Goal: Find contact information: Find contact information

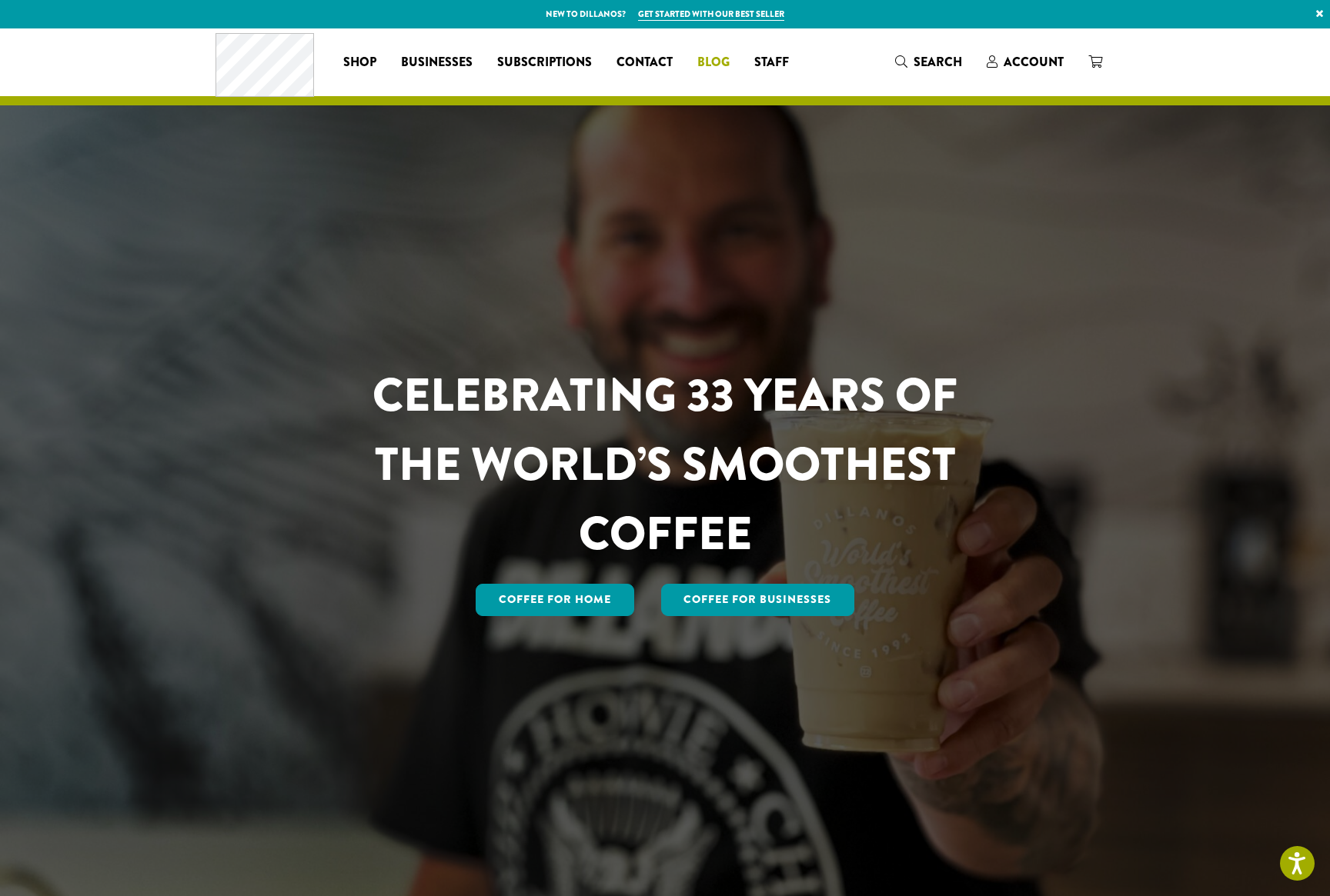
click at [696, 65] on link "Blog" at bounding box center [713, 62] width 57 height 24
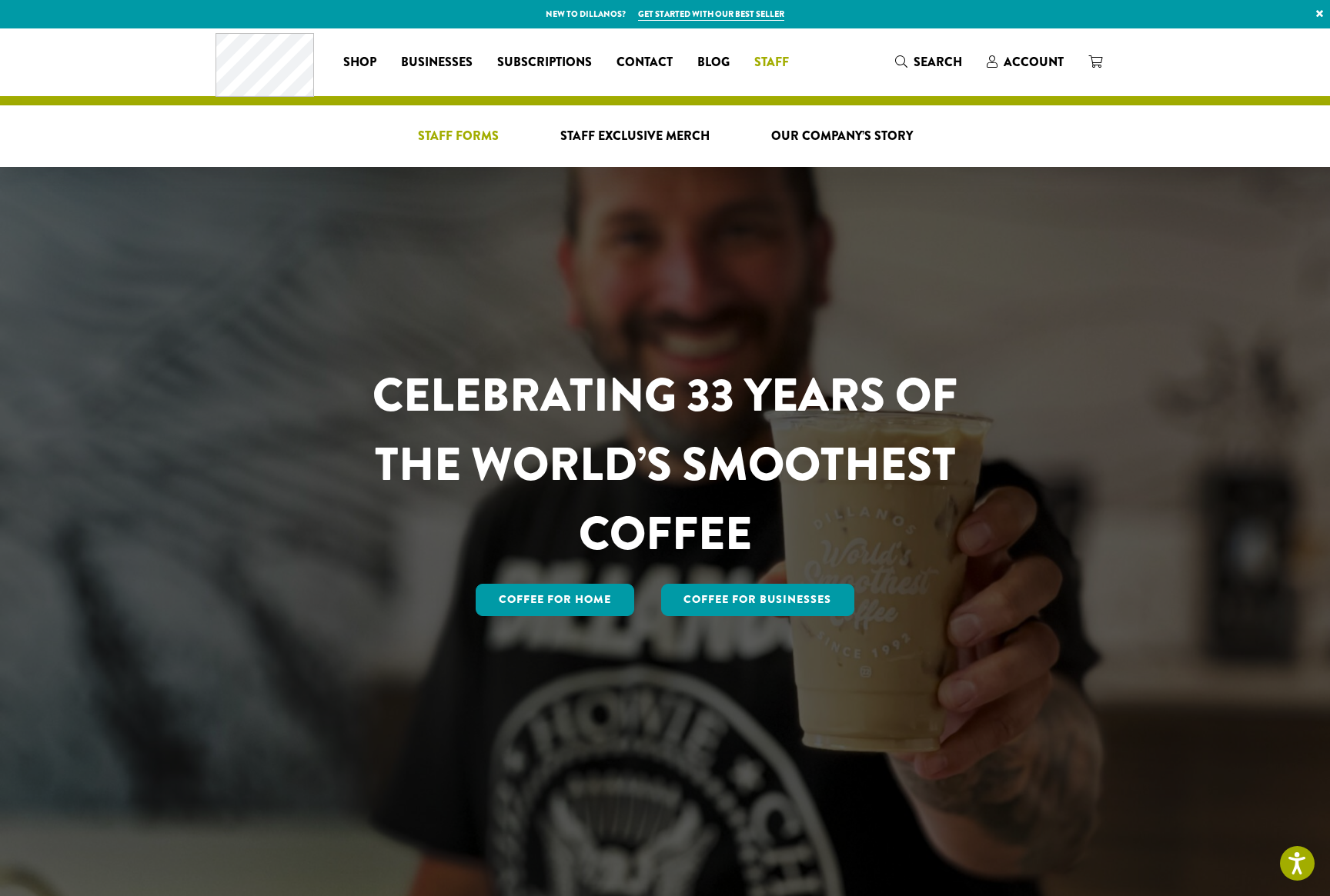
click at [452, 139] on span "Staff Forms" at bounding box center [458, 136] width 81 height 19
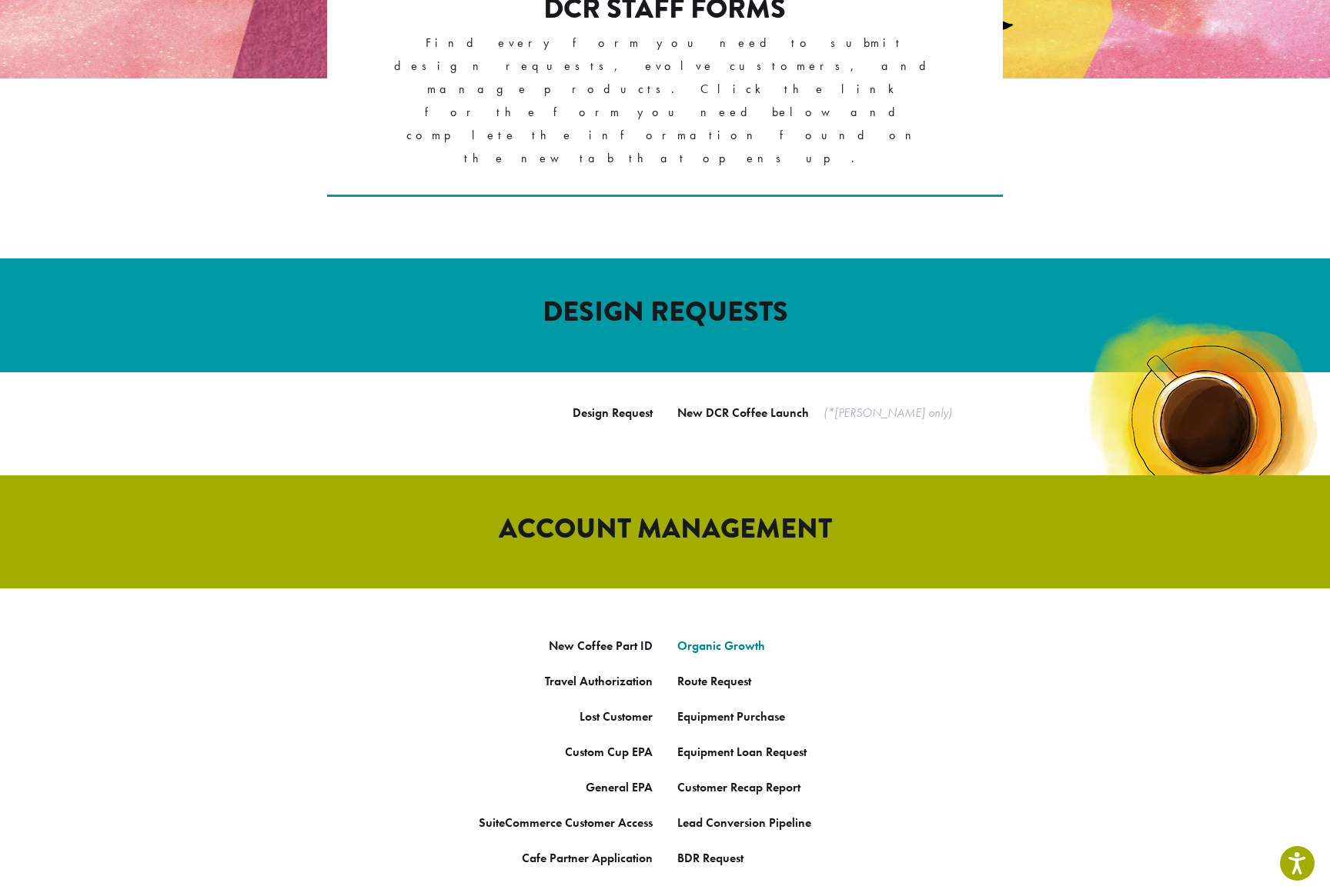
scroll to position [426, 0]
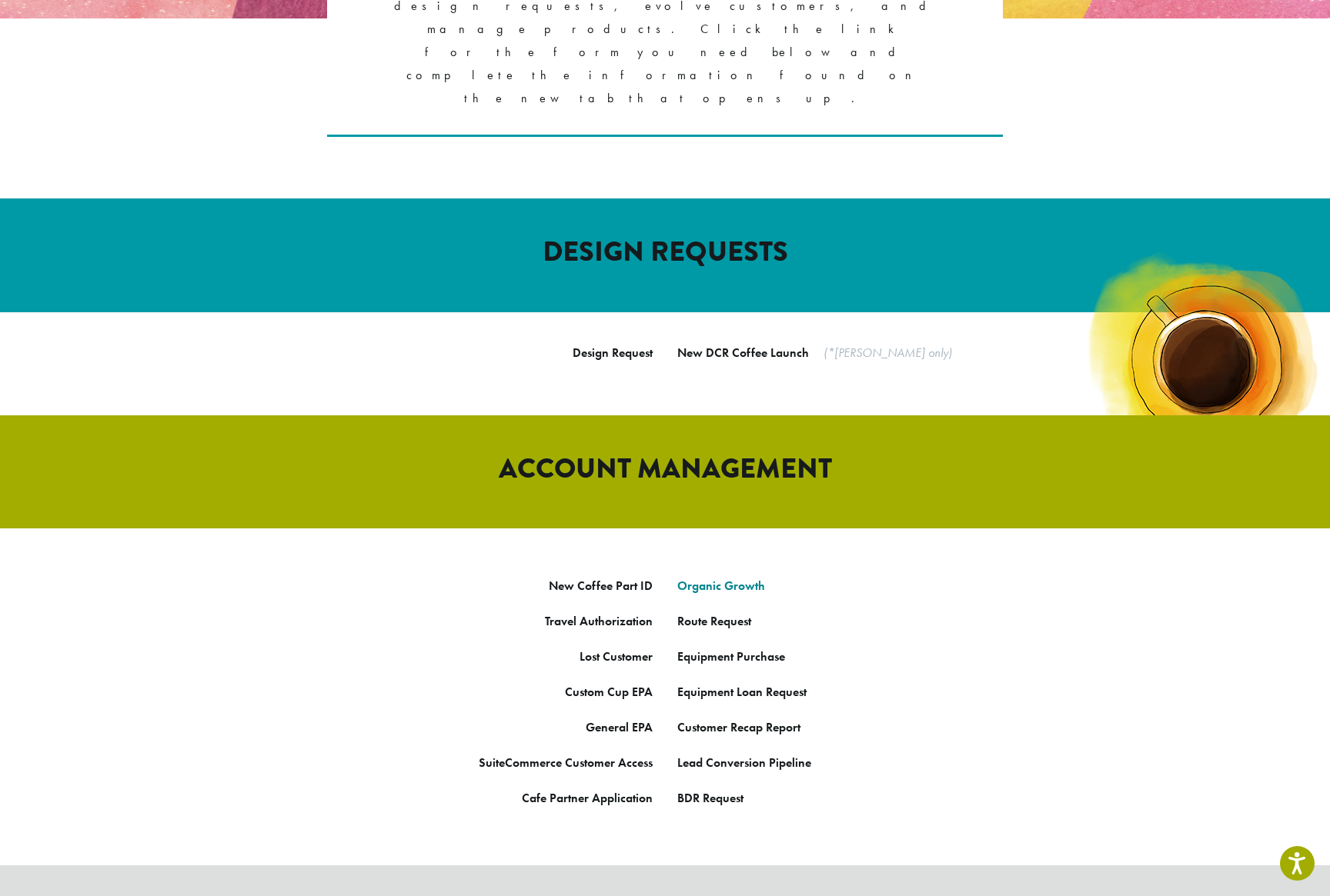
click at [723, 577] on link "Organic Growth" at bounding box center [721, 585] width 88 height 16
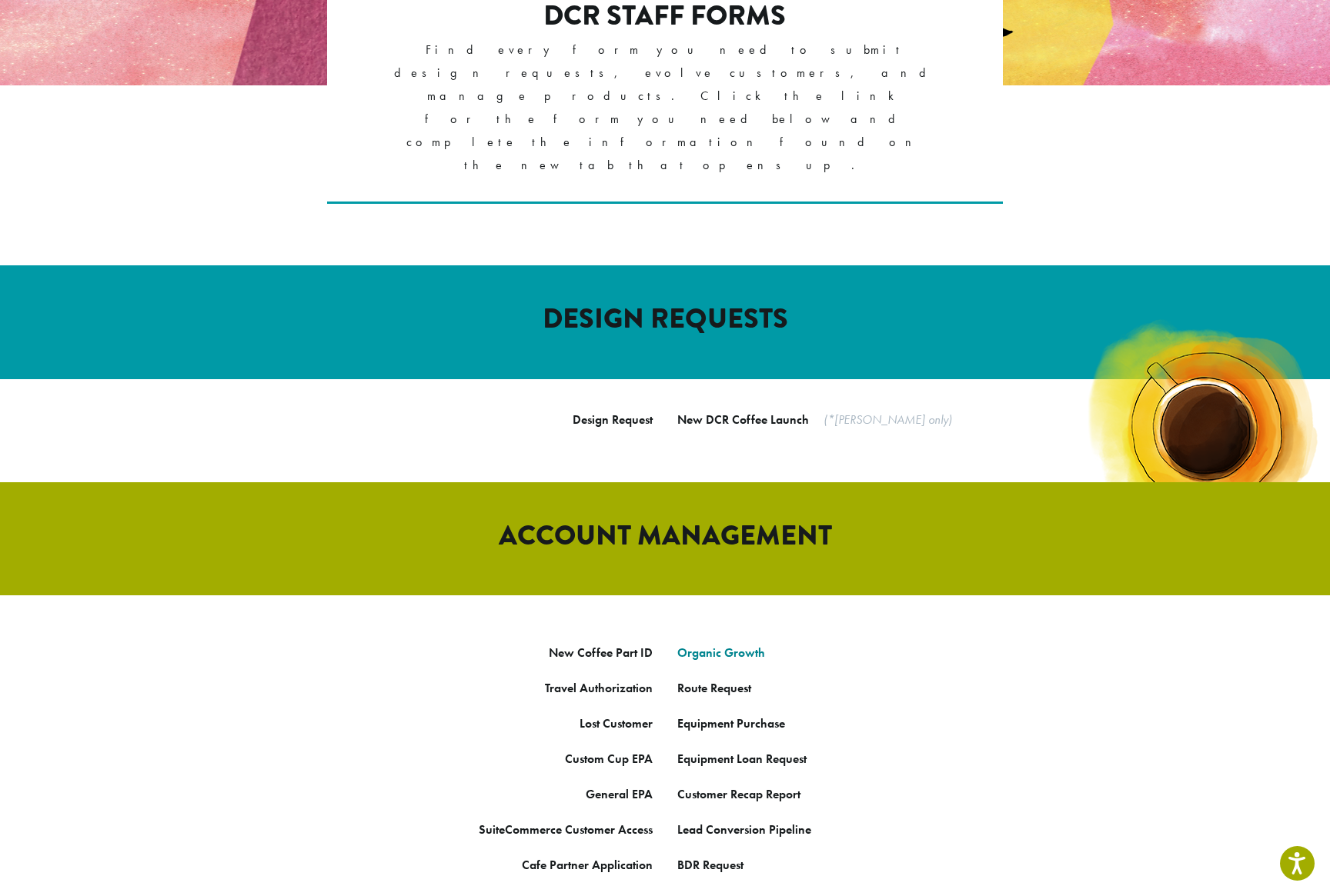
scroll to position [0, 0]
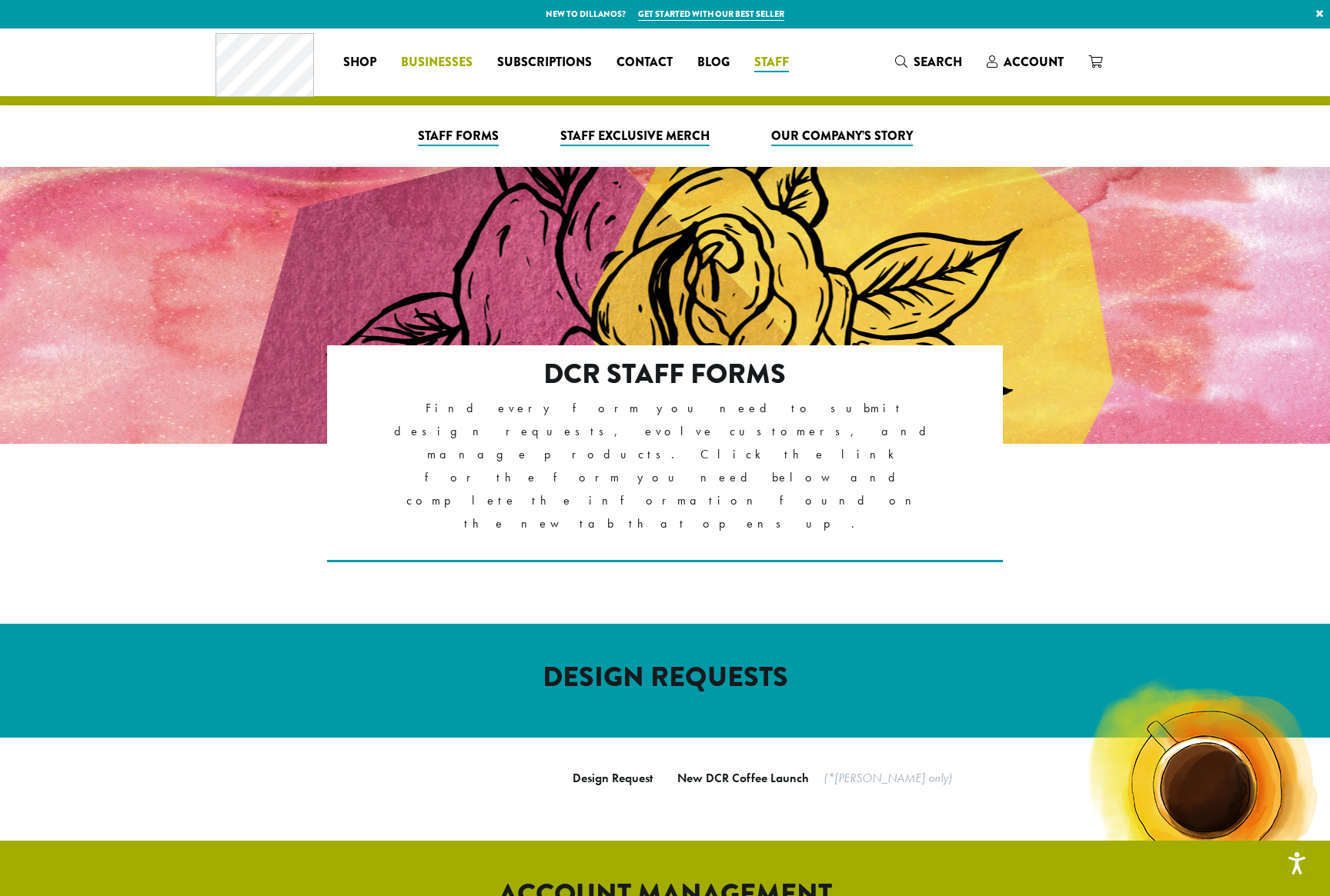
click at [441, 66] on span "Businesses" at bounding box center [436, 62] width 72 height 19
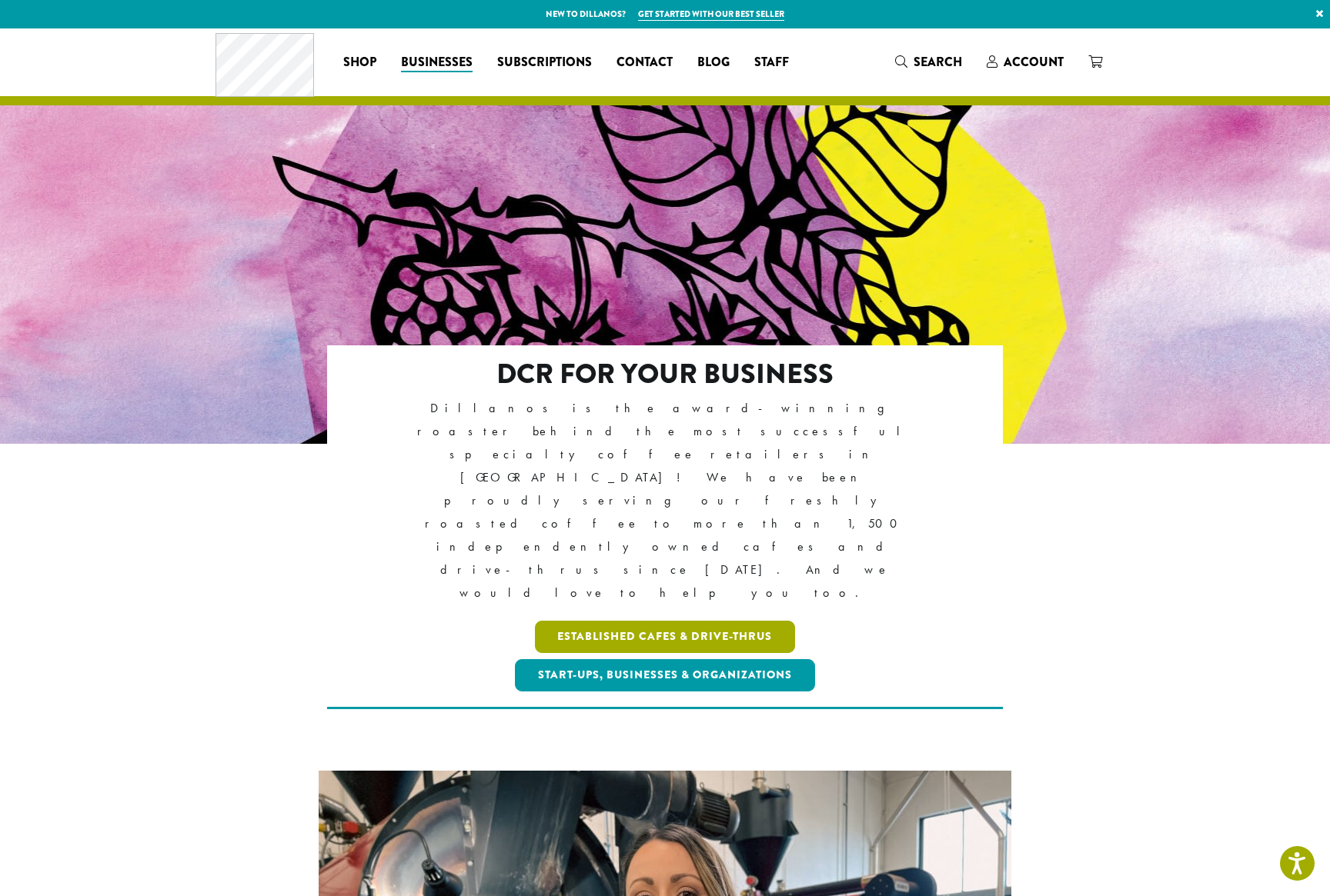
click at [685, 620] on link "Established Cafes & Drive-Thrus" at bounding box center [665, 637] width 260 height 32
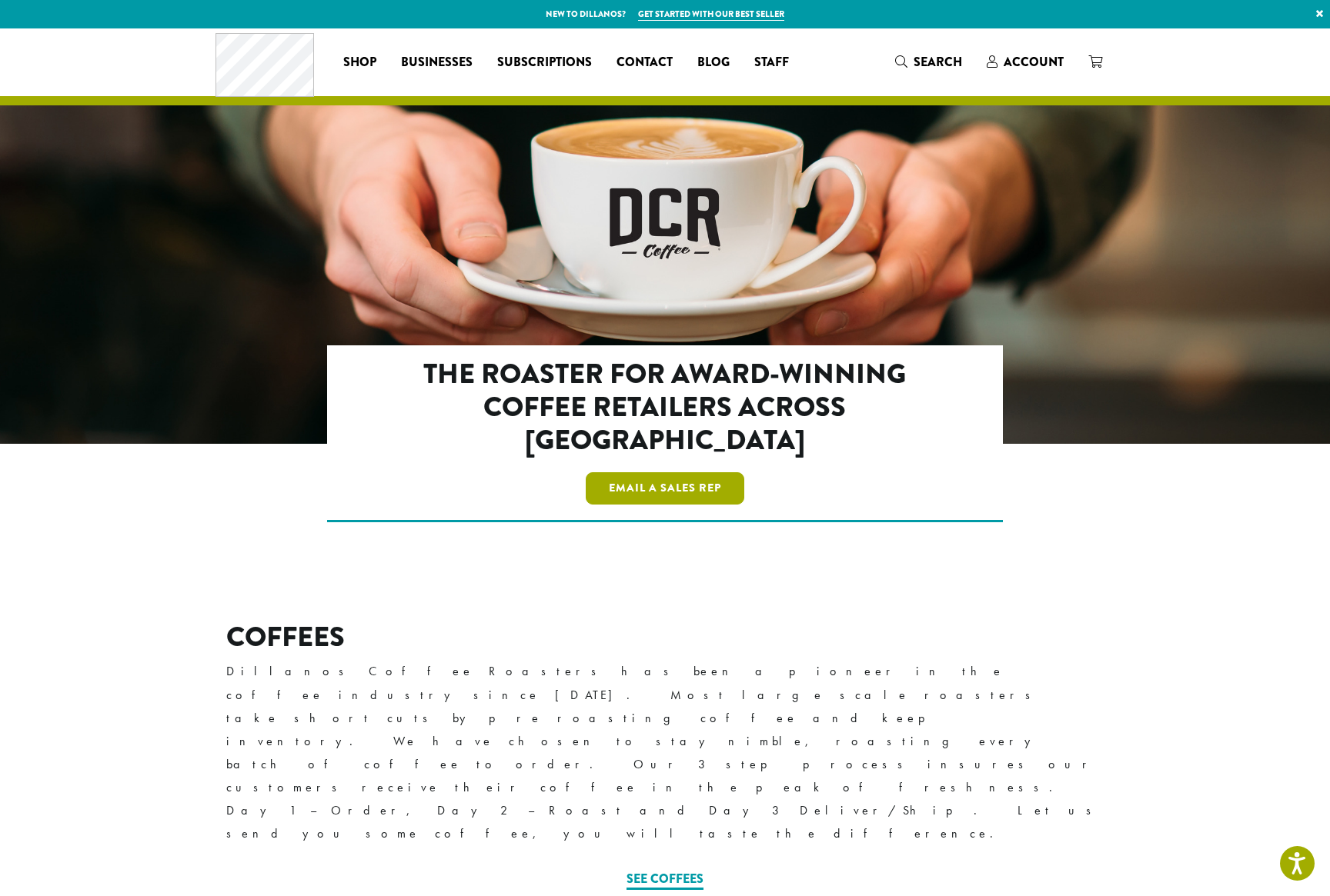
click at [688, 472] on link "Email a Sales Rep" at bounding box center [665, 488] width 159 height 32
